Goal: Task Accomplishment & Management: Complete application form

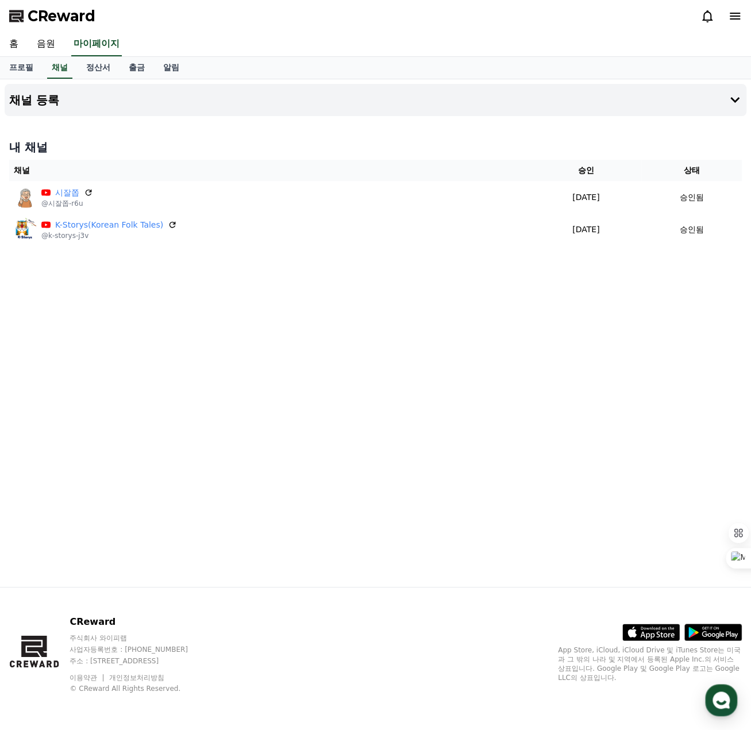
click at [432, 295] on div "채널 등록 내 채널 채널 승인 상태 시잘쫍 @시잘쫍-r6u [DATE] 09-18 승인됨 K-Storys(Korean Folk Tales) @…" at bounding box center [375, 332] width 751 height 507
click at [45, 101] on h4 "채널 등록" at bounding box center [34, 100] width 50 height 13
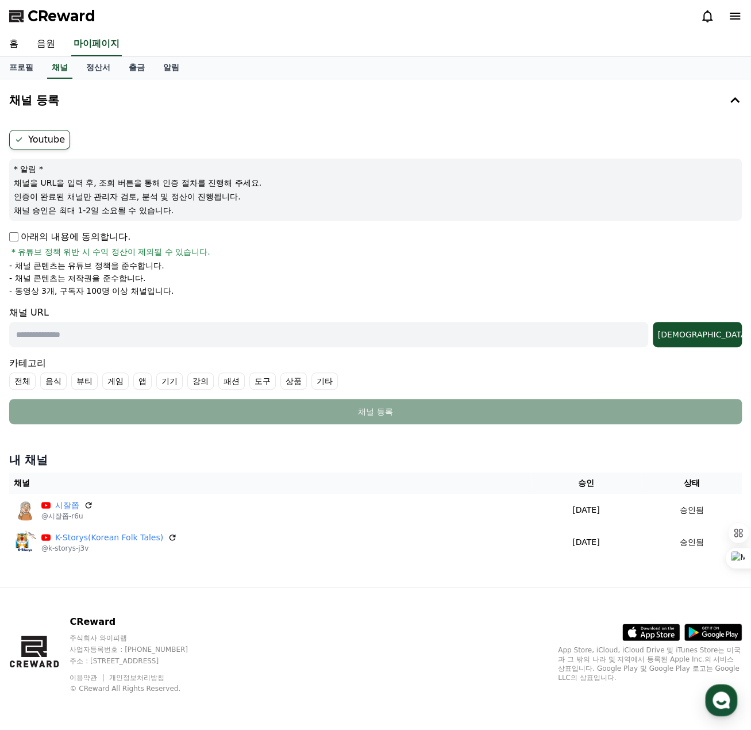
click at [32, 334] on input "text" at bounding box center [328, 334] width 639 height 25
type input "**********"
click at [719, 334] on div "[DEMOGRAPHIC_DATA]" at bounding box center [697, 334] width 80 height 11
click at [658, 291] on li "- 동영상 3개, 구독자 100명 이상 채널입니다." at bounding box center [375, 290] width 733 height 11
click at [14, 44] on link "홈" at bounding box center [14, 44] width 28 height 24
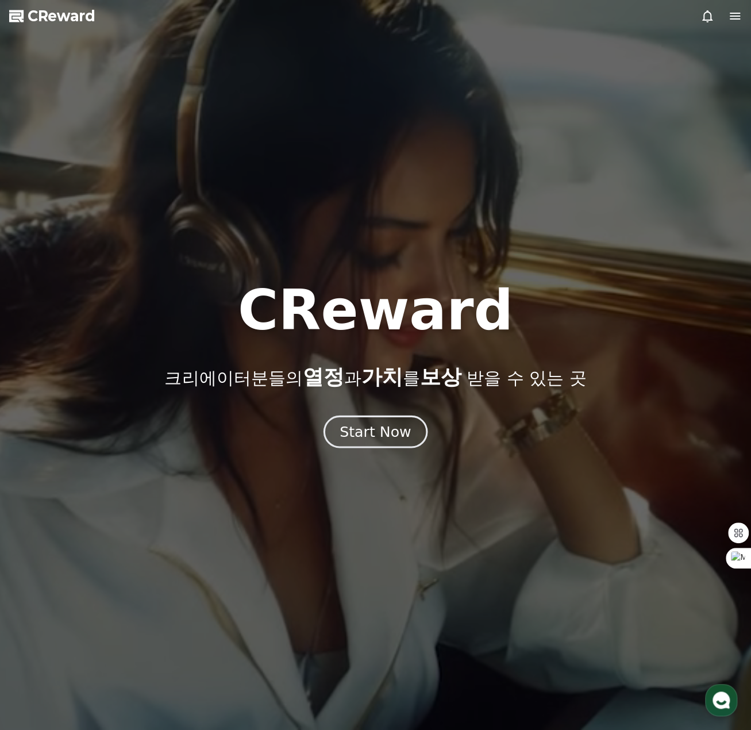
click at [373, 433] on div "Start Now" at bounding box center [375, 432] width 71 height 20
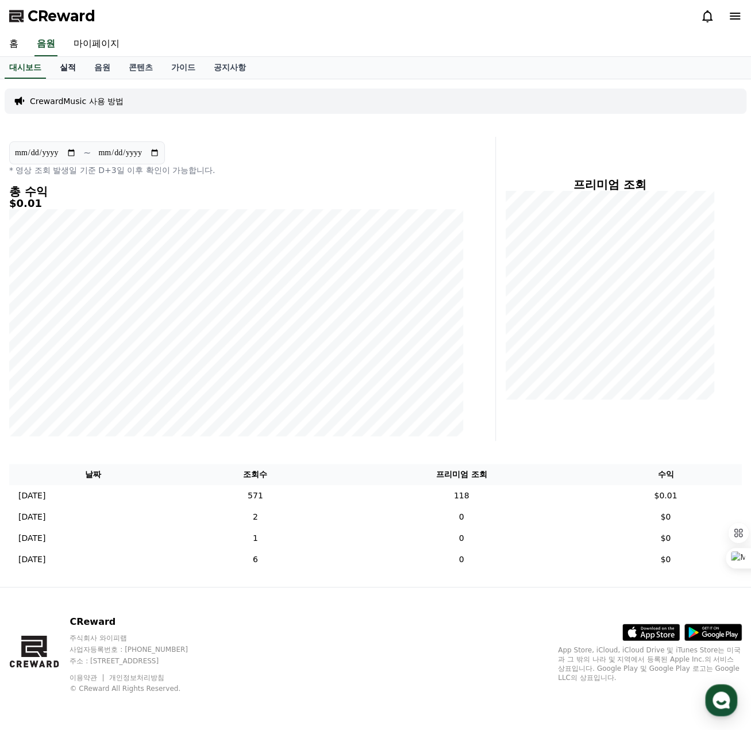
click at [67, 70] on link "실적" at bounding box center [68, 68] width 34 height 22
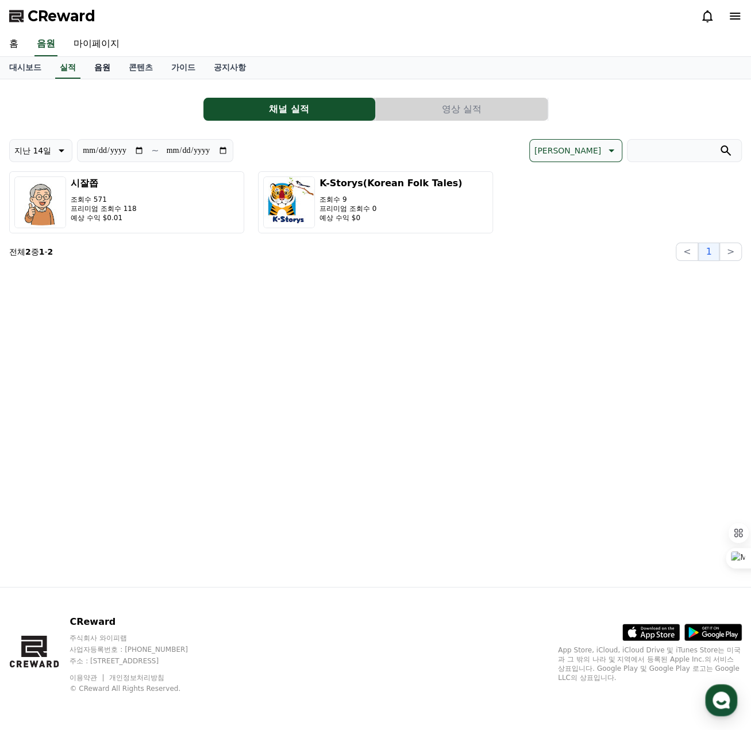
click at [108, 71] on link "음원" at bounding box center [102, 68] width 34 height 22
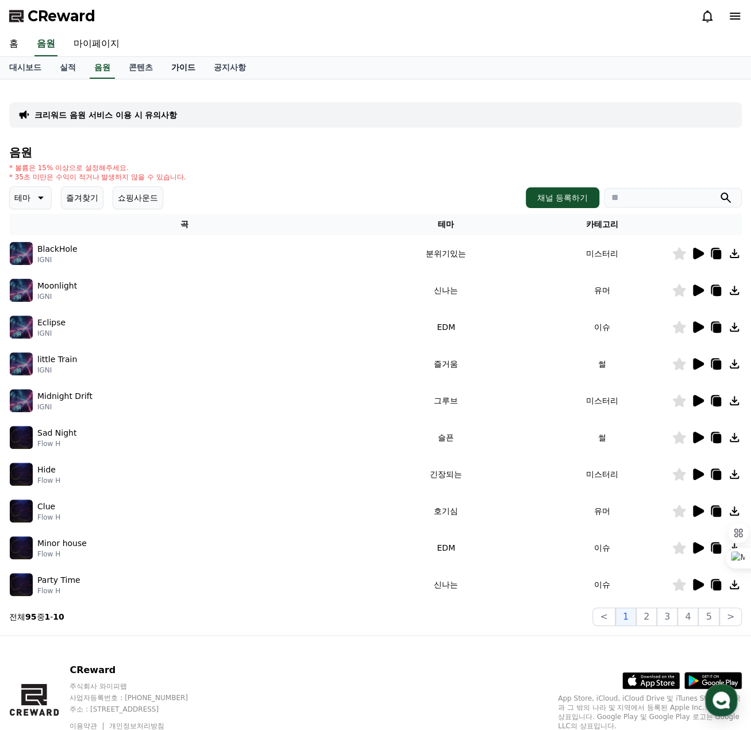
click at [174, 70] on link "가이드" at bounding box center [183, 68] width 43 height 22
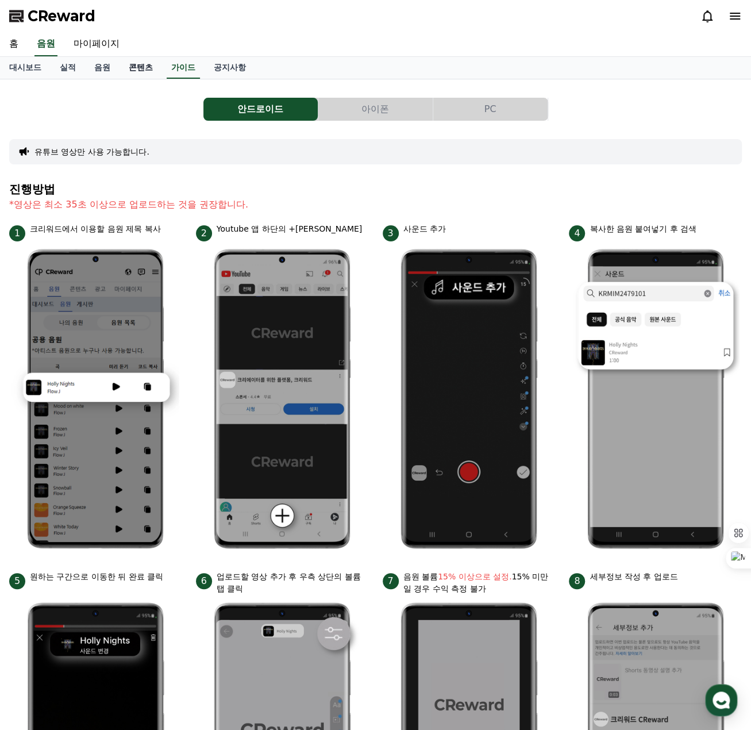
click at [140, 72] on link "콘텐츠" at bounding box center [141, 68] width 43 height 22
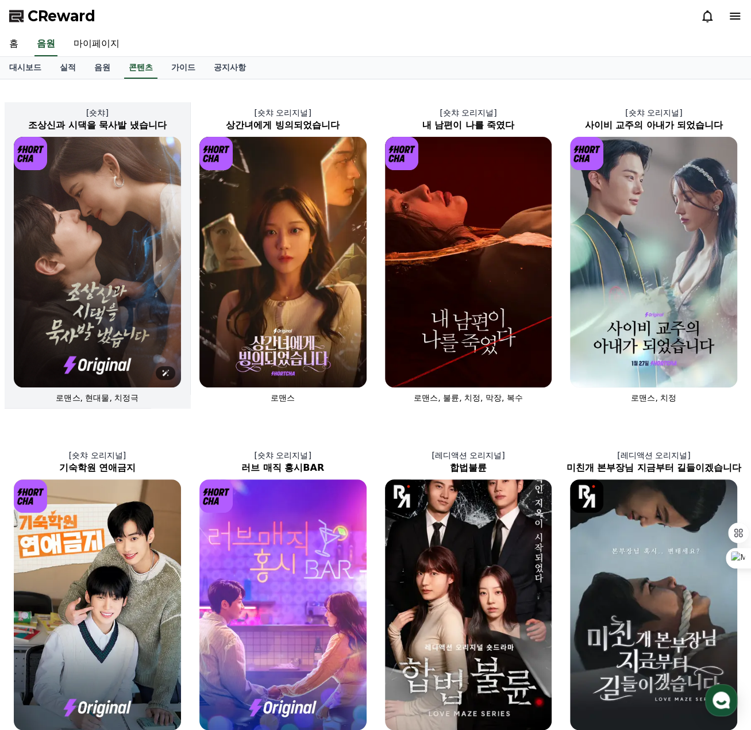
click at [98, 279] on img at bounding box center [97, 262] width 167 height 251
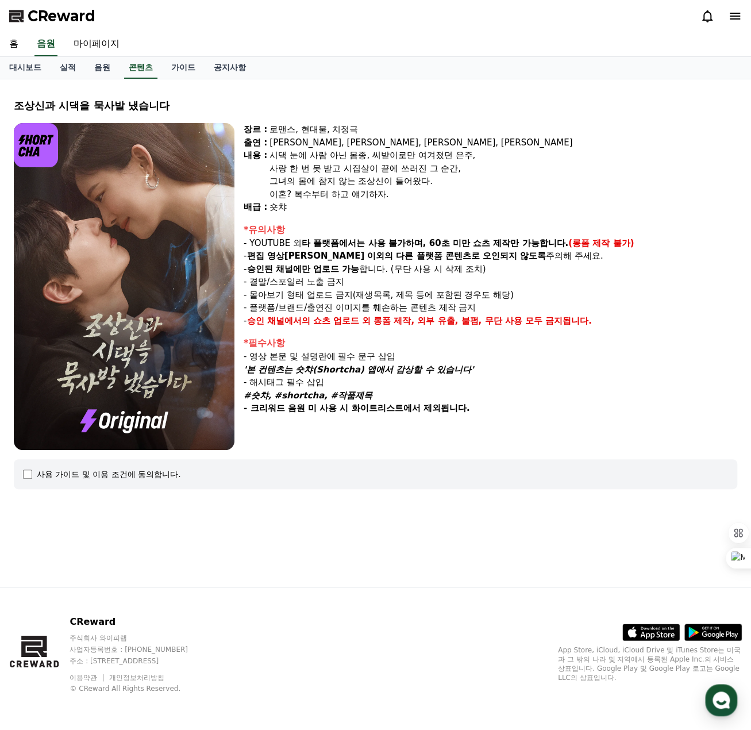
click at [280, 295] on p "- 몰아보기 형태 업로드 금지(재생목록, 제목 등에 포함된 경우도 해당)" at bounding box center [491, 294] width 494 height 13
drag, startPoint x: 272, startPoint y: 312, endPoint x: 469, endPoint y: 307, distance: 196.6
click at [469, 307] on p "- 플랫폼/브랜드/출연진 이미지를 훼손하는 콘텐츠 제작 금지" at bounding box center [491, 307] width 494 height 13
drag, startPoint x: 269, startPoint y: 322, endPoint x: 605, endPoint y: 325, distance: 335.6
click at [605, 325] on p "- 승인 채널에서의 쇼츠 업로드 외 롱폼 제작, 외부 유출, 불펌, 무단 사용 모두 금지됩니다." at bounding box center [491, 320] width 494 height 13
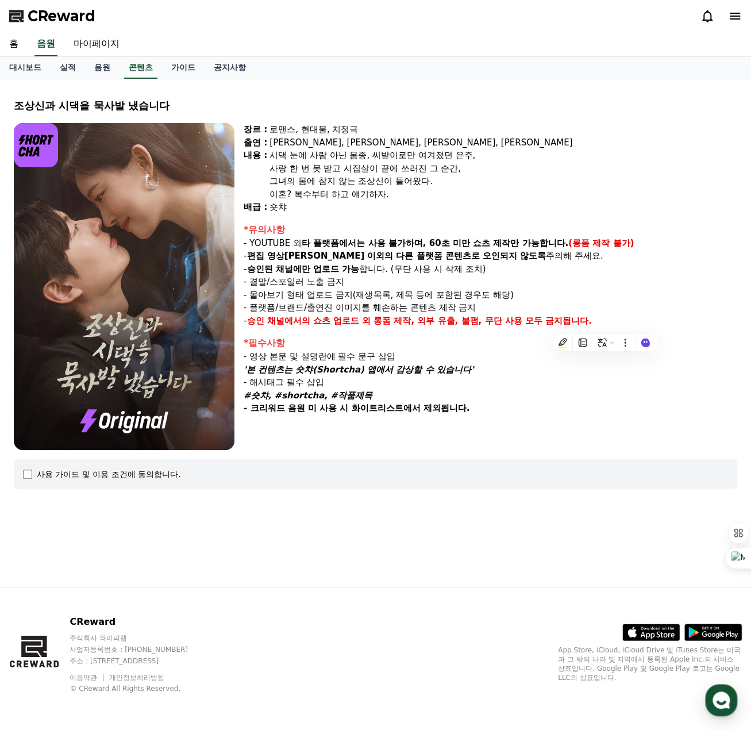
click at [605, 314] on p "- 승인 채널에서의 쇼츠 업로드 외 롱폼 제작, 외부 유출, 불펌, 무단 사용 모두 금지됩니다." at bounding box center [491, 320] width 494 height 13
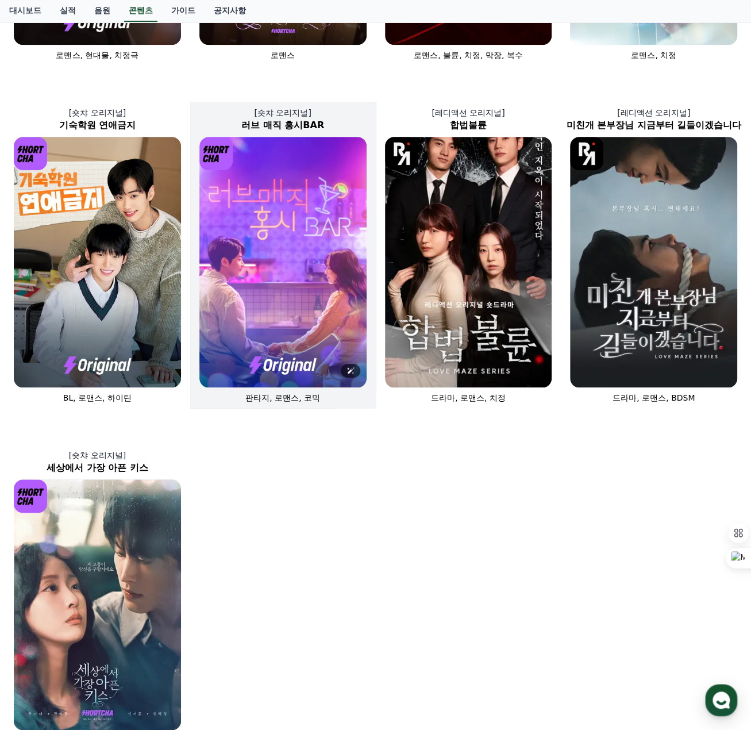
scroll to position [345, 0]
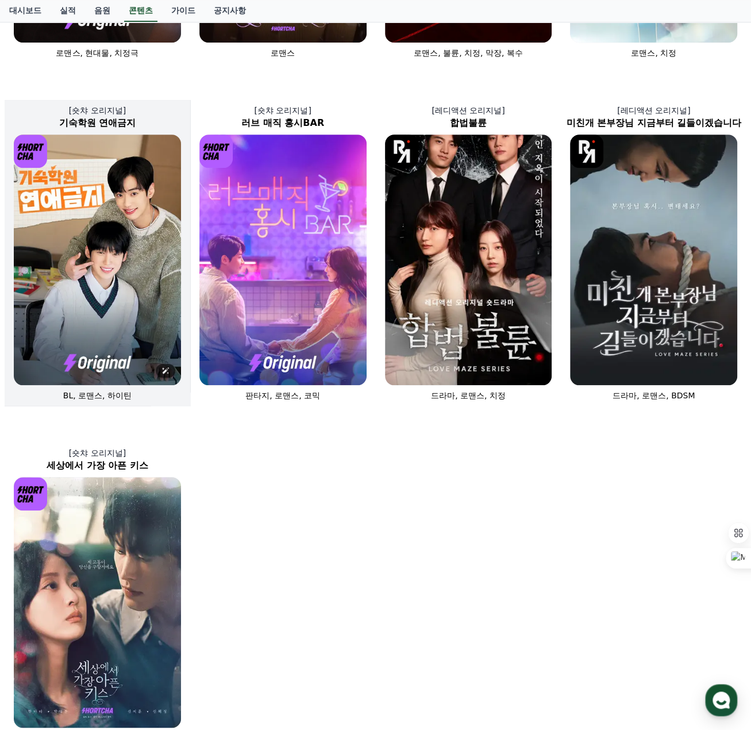
click at [107, 338] on img at bounding box center [97, 259] width 167 height 251
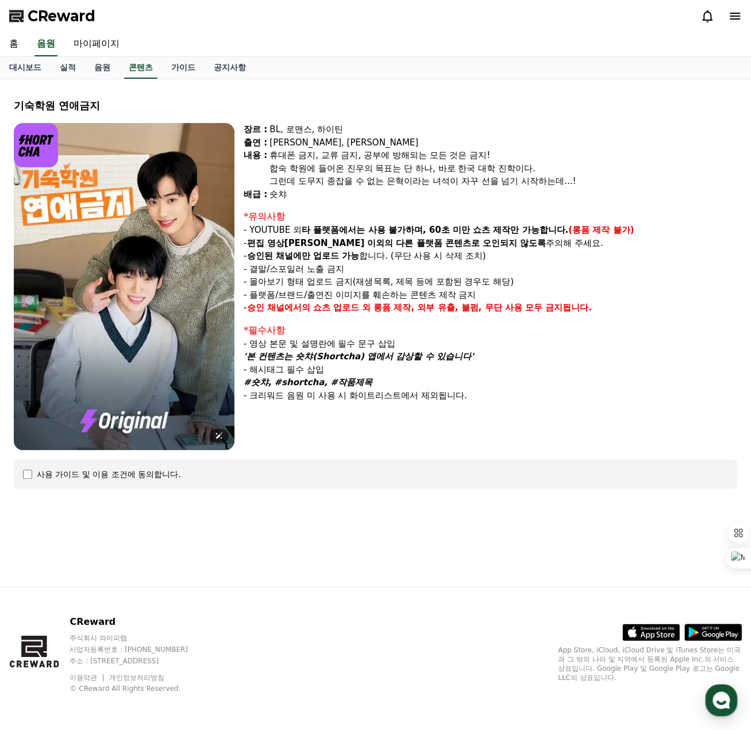
click at [108, 338] on img at bounding box center [124, 286] width 221 height 327
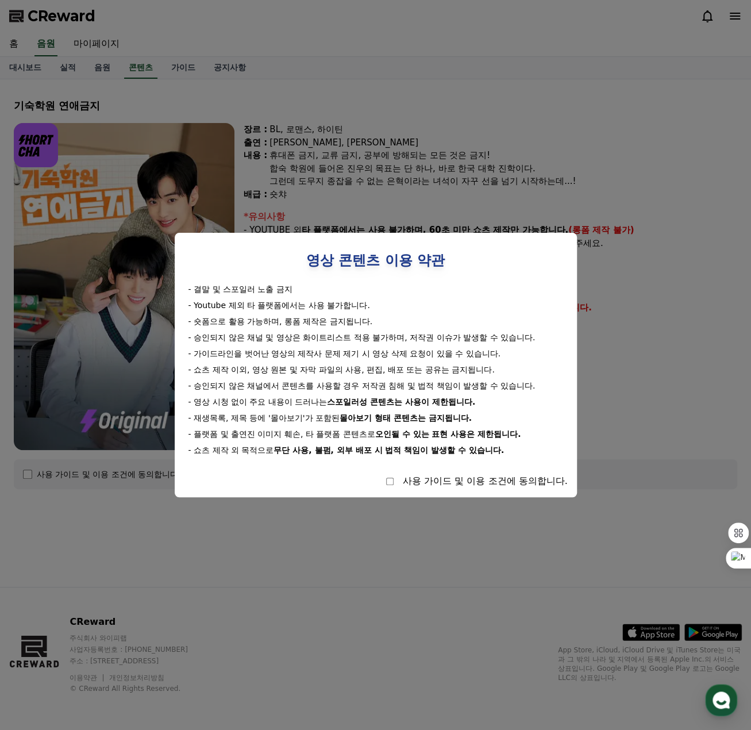
select select
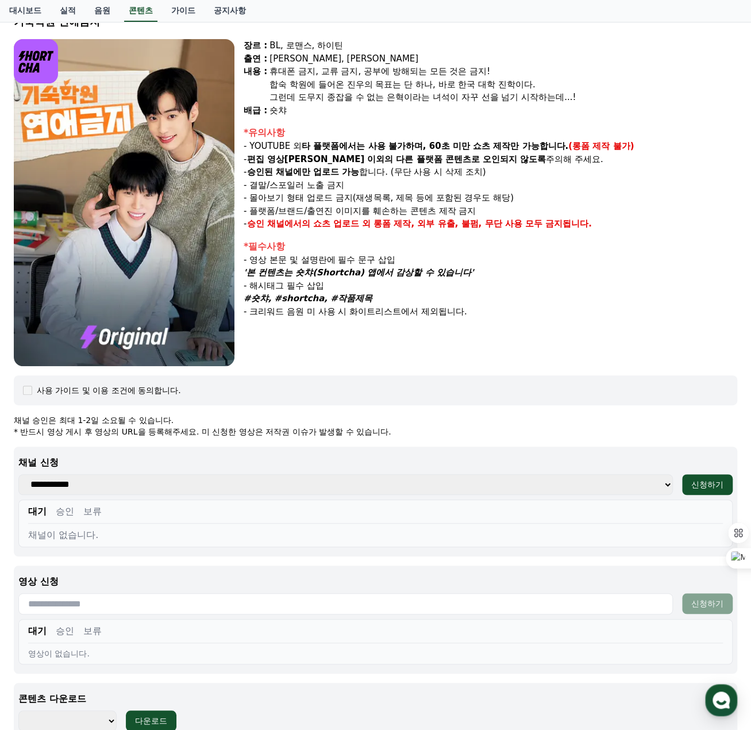
scroll to position [153, 0]
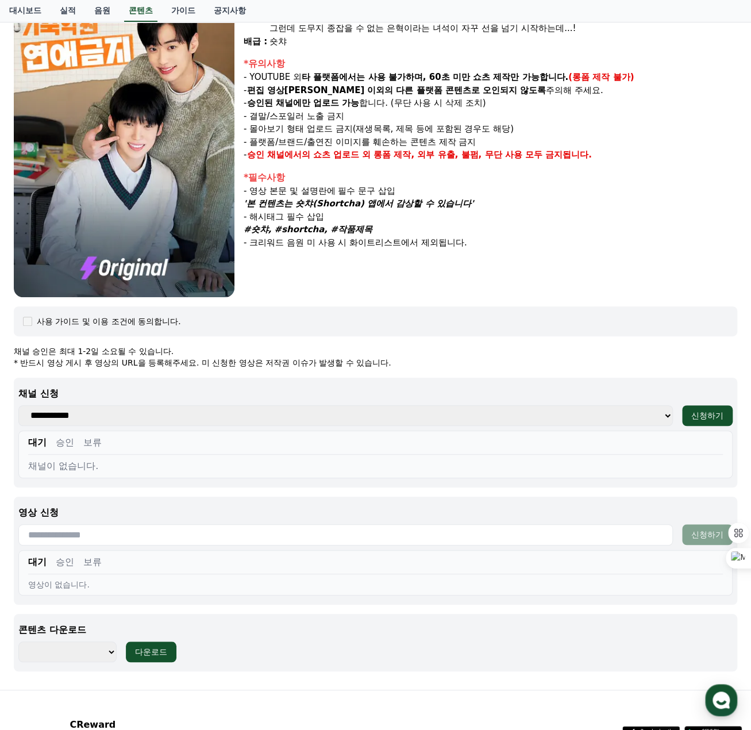
click at [662, 415] on select "**********" at bounding box center [345, 415] width 654 height 21
click at [649, 394] on p "채널 신청" at bounding box center [375, 394] width 714 height 14
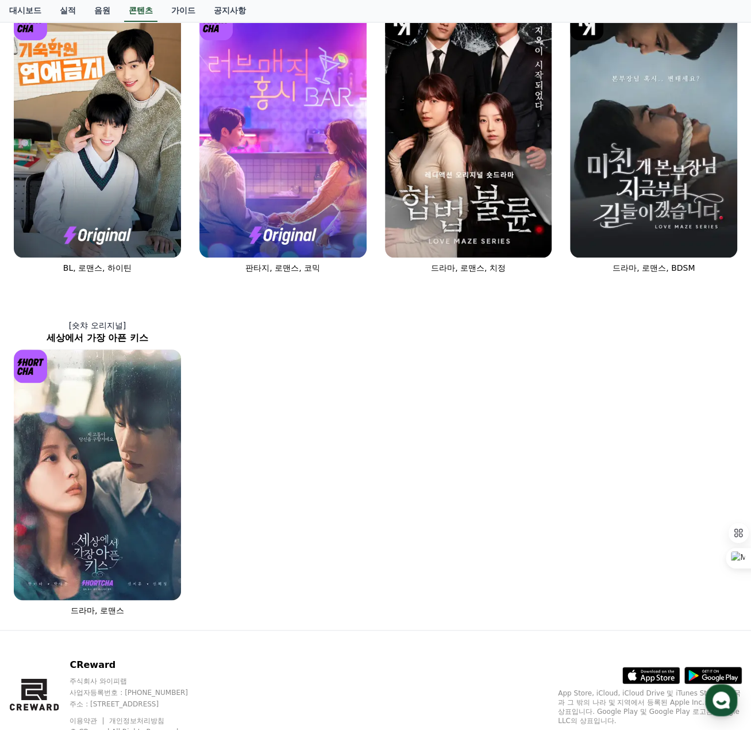
scroll to position [515, 0]
